Goal: Task Accomplishment & Management: Complete application form

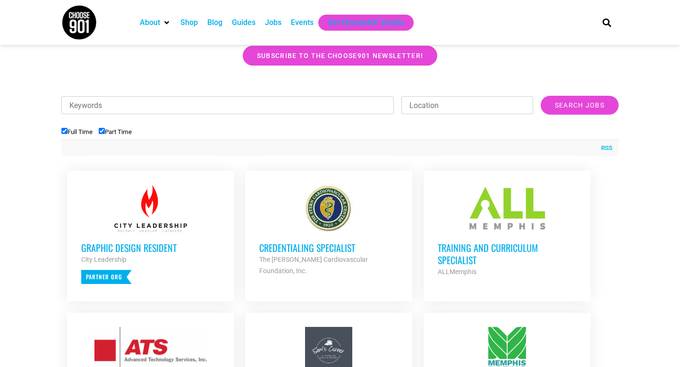
scroll to position [263, 0]
click at [105, 132] on input "Part Time" at bounding box center [102, 131] width 6 height 6
checkbox input "false"
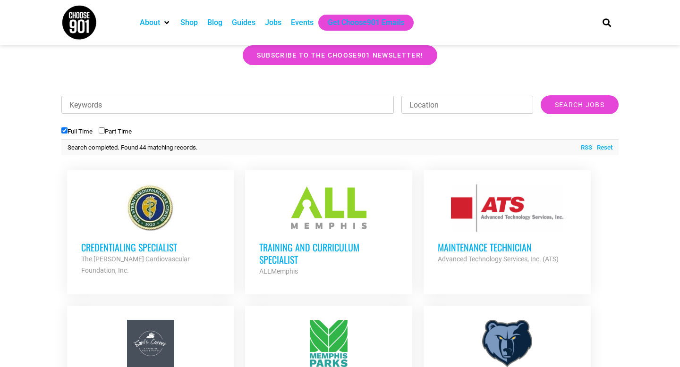
click at [457, 108] on input "Location" at bounding box center [467, 105] width 132 height 18
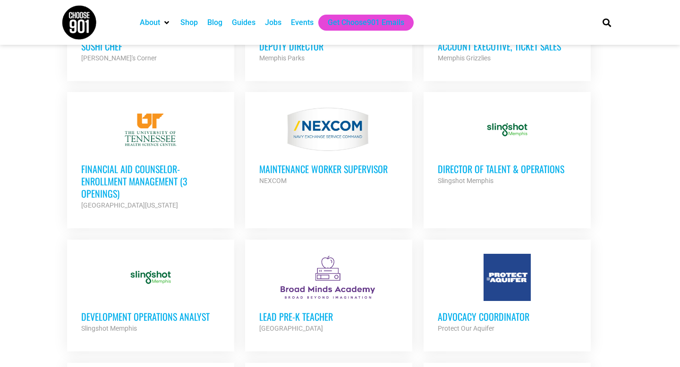
scroll to position [600, 0]
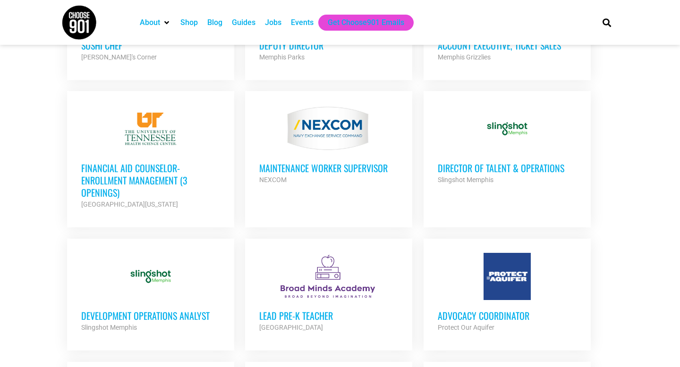
type input "mem"
click at [140, 175] on ul "Credentialing Specialist The Stern Cardiovascular Foundation, Inc. Partner Org …" at bounding box center [339, 294] width 557 height 934
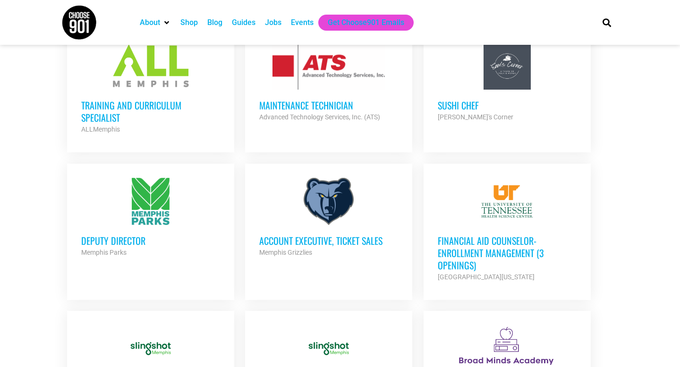
scroll to position [412, 0]
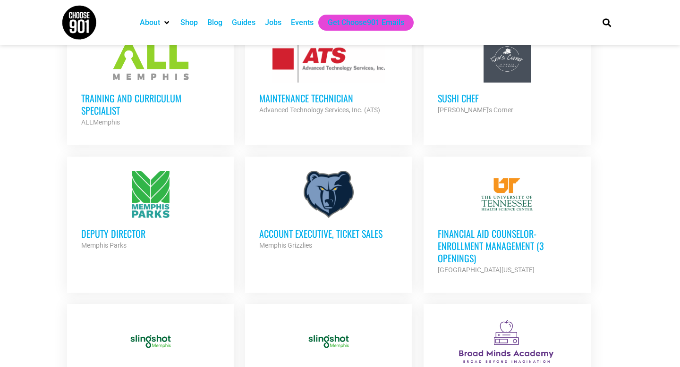
click at [476, 239] on h3 "Financial Aid Counselor-Enrollment Management (3 Openings)" at bounding box center [507, 246] width 139 height 37
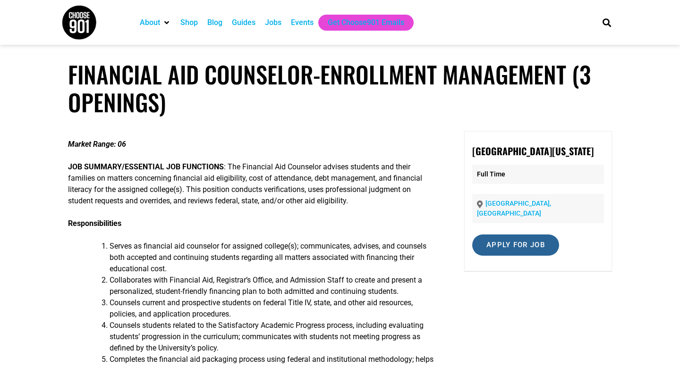
click at [523, 251] on input "Apply for job" at bounding box center [515, 245] width 87 height 21
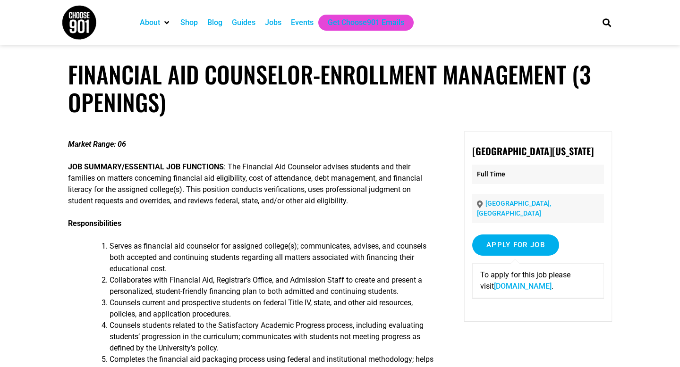
click at [524, 291] on link "fa-ewlq-saasfaprod1.fa.ocs.oraclecloud.com" at bounding box center [523, 286] width 58 height 9
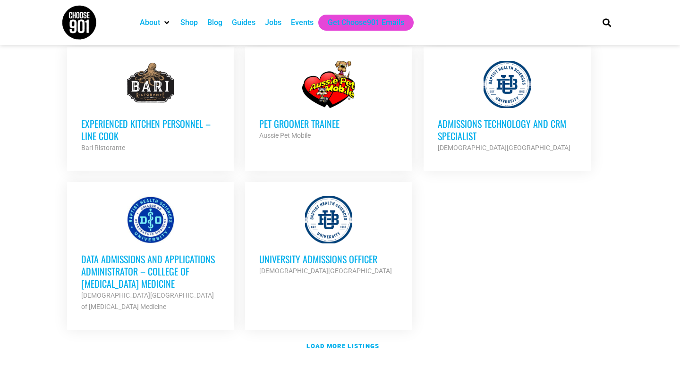
scroll to position [1064, 0]
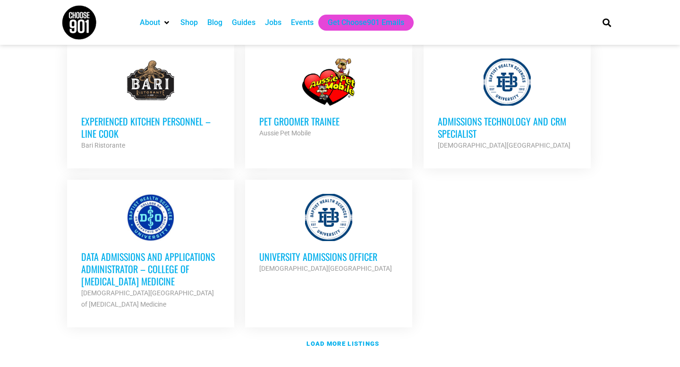
click at [339, 251] on h3 "University Admissions Officer" at bounding box center [328, 257] width 139 height 12
click at [505, 88] on div at bounding box center [507, 82] width 139 height 47
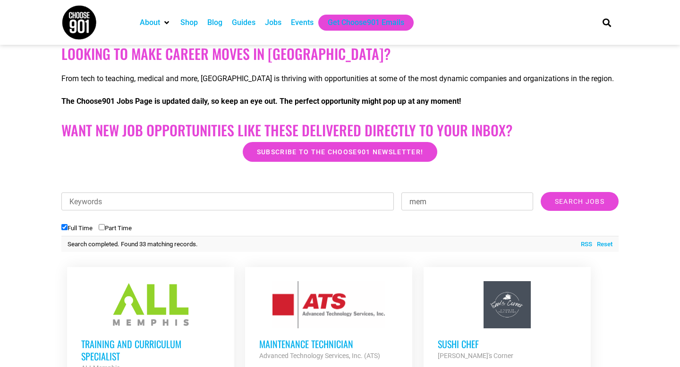
scroll to position [164, 0]
